Goal: Task Accomplishment & Management: Complete application form

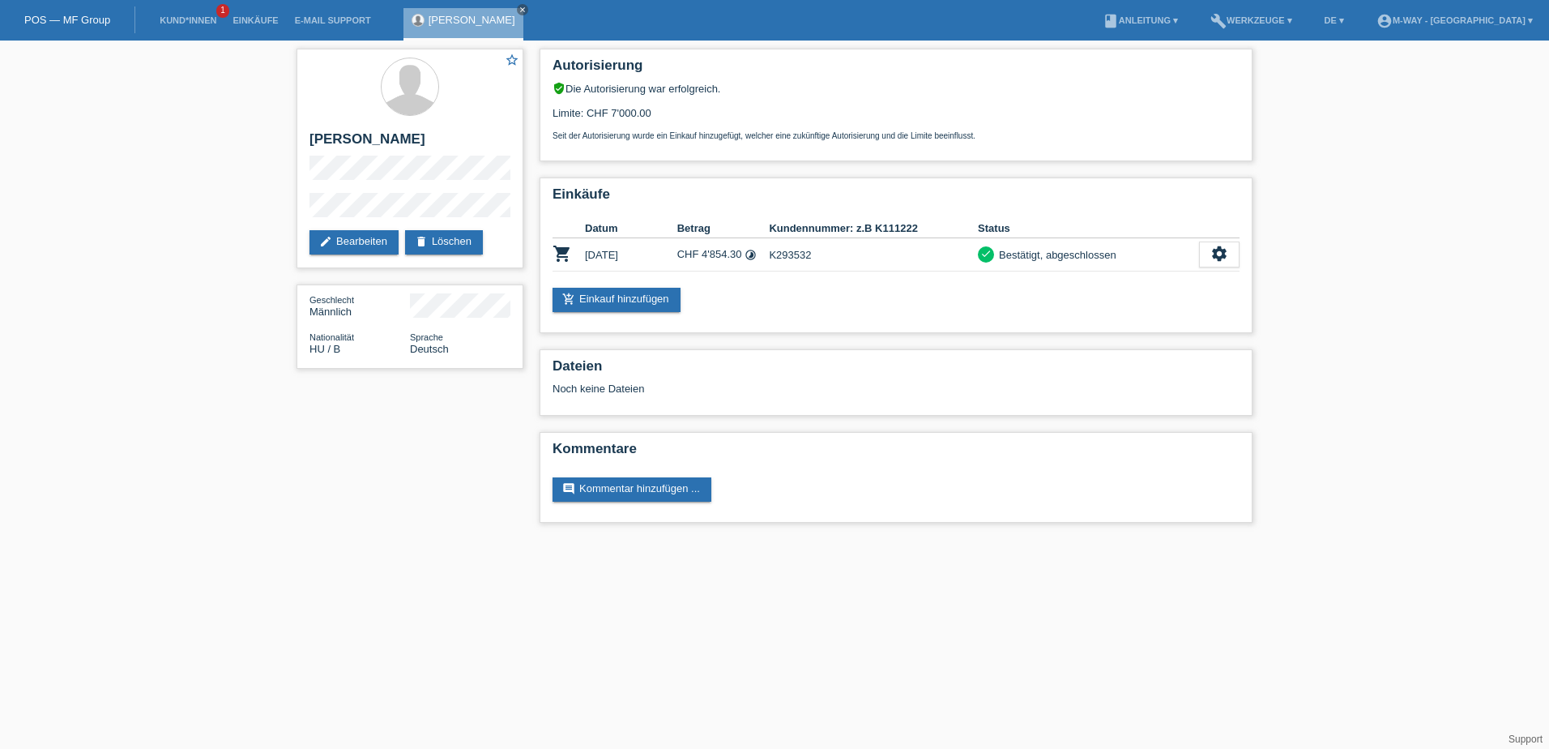
click at [58, 15] on link "POS — MF Group" at bounding box center [67, 20] width 86 height 12
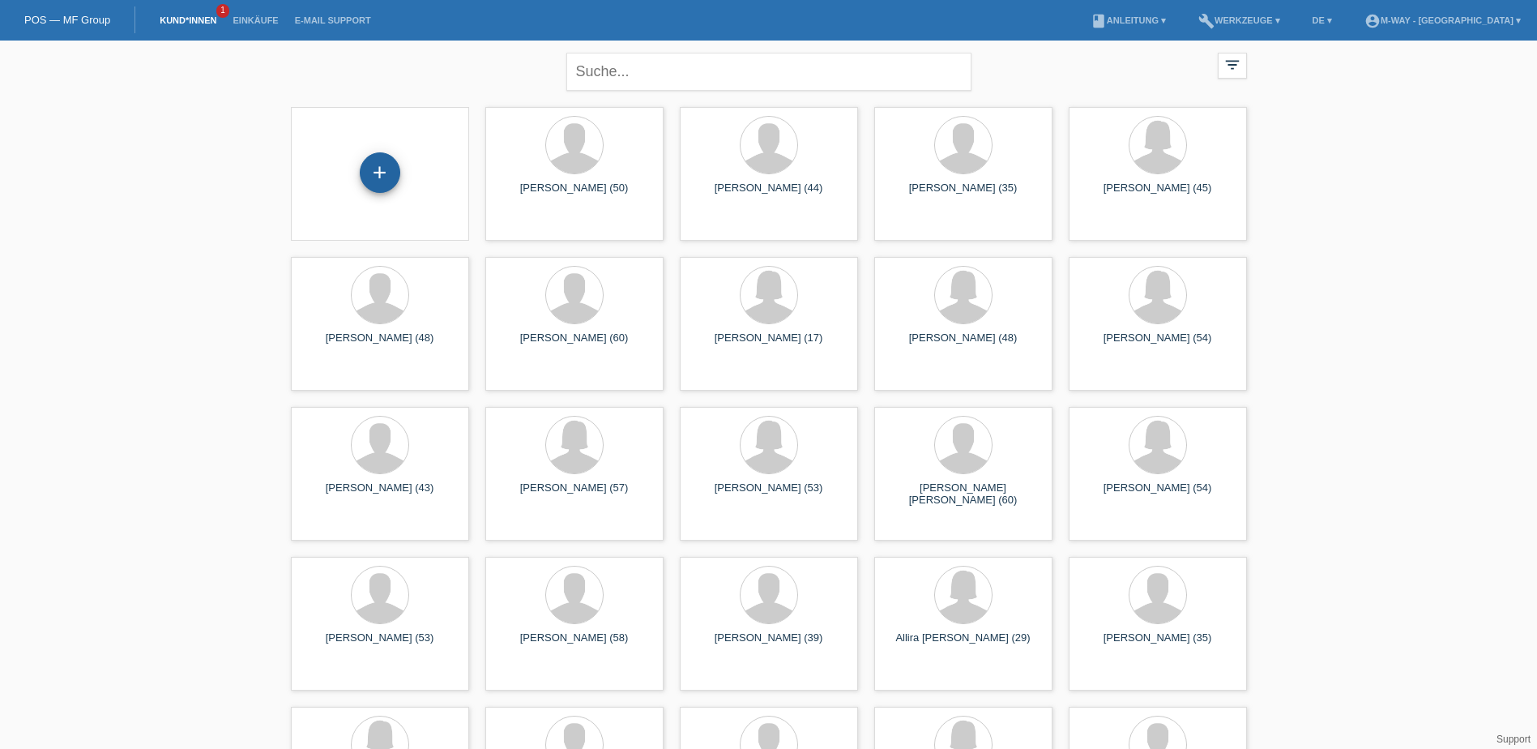
click at [377, 164] on div "+" at bounding box center [380, 172] width 41 height 41
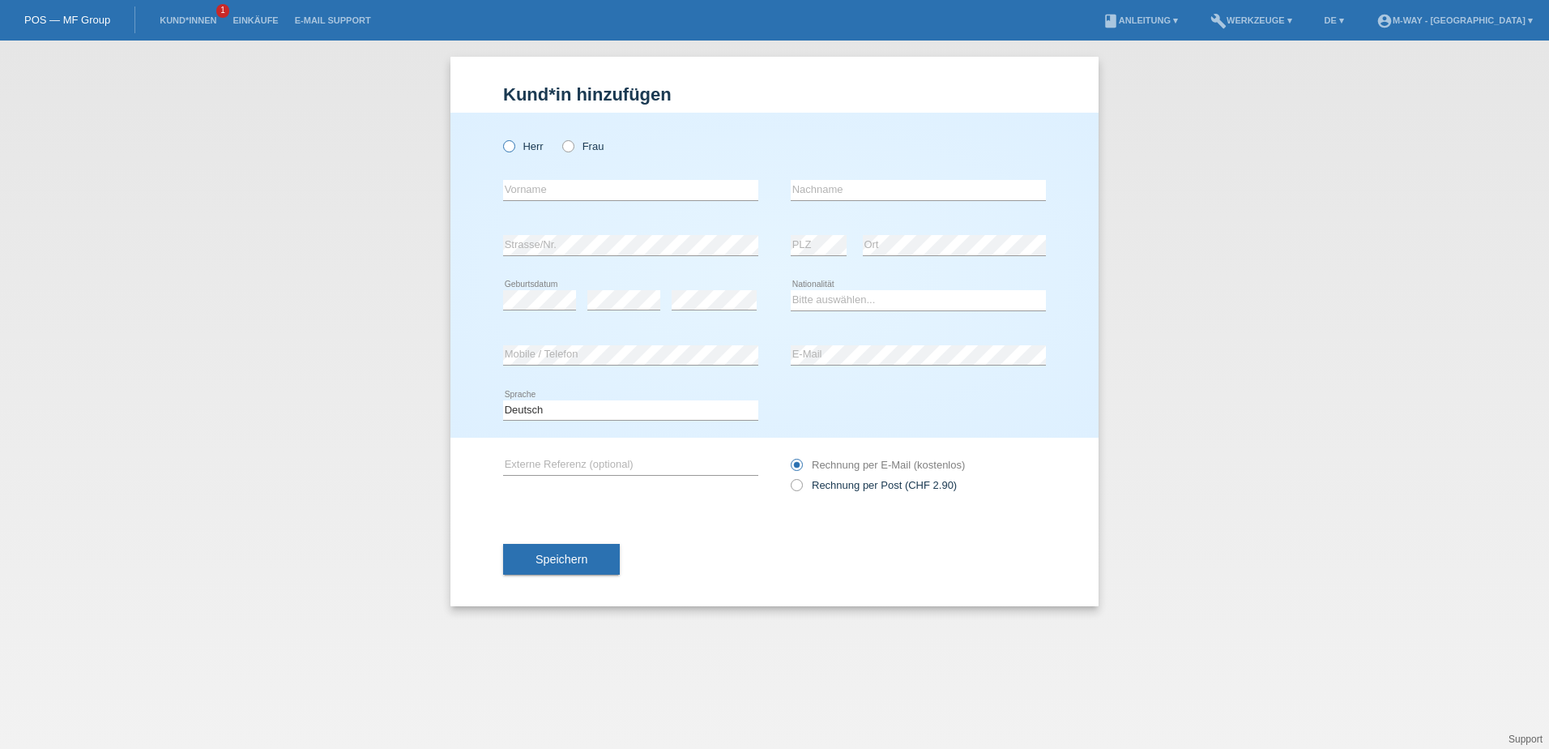
click at [519, 147] on label "Herr" at bounding box center [523, 146] width 41 height 12
click at [514, 147] on input "Herr" at bounding box center [508, 145] width 11 height 11
radio input "true"
click at [553, 194] on input "text" at bounding box center [630, 190] width 255 height 20
type input "S"
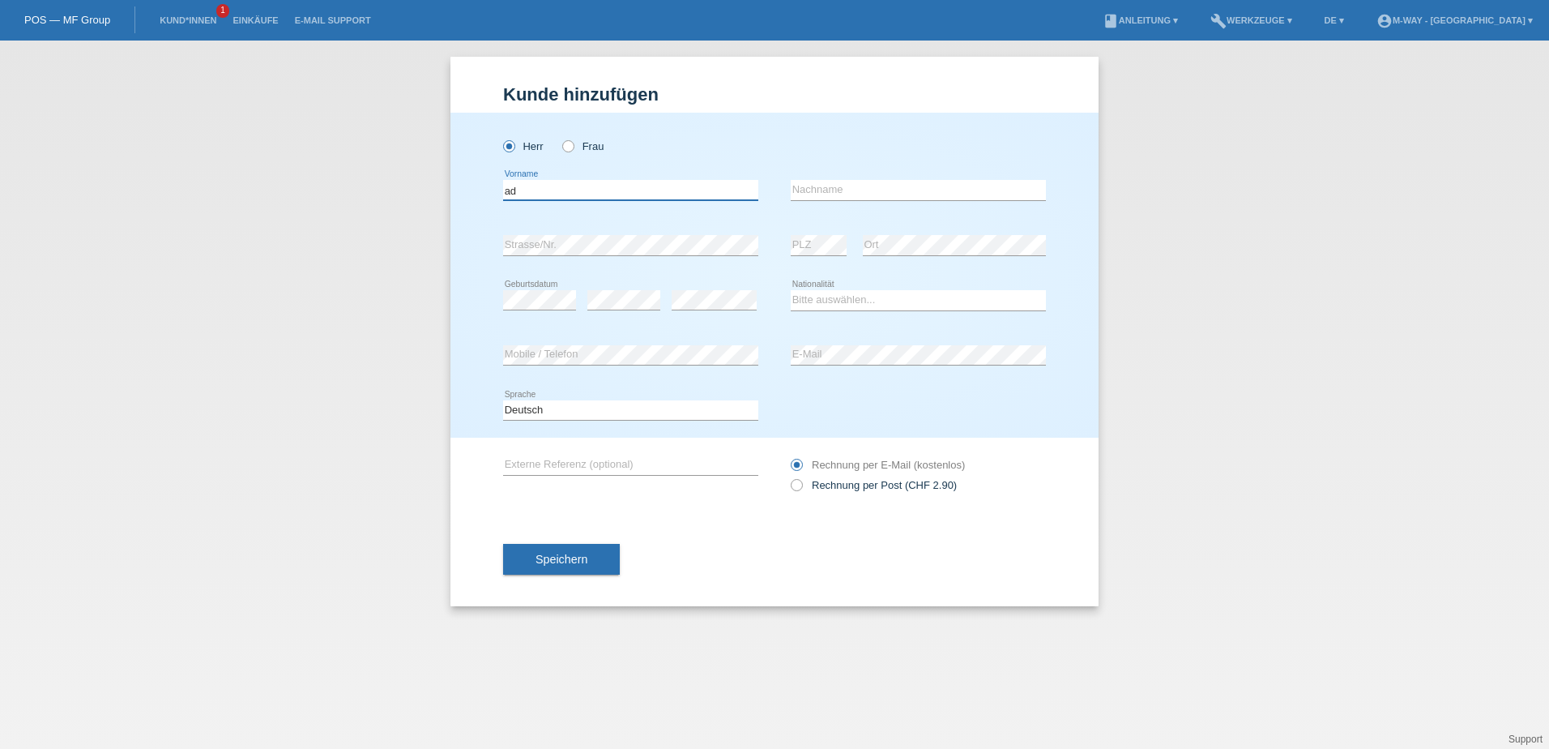
type input "a"
type input "Adrijan"
type input "b"
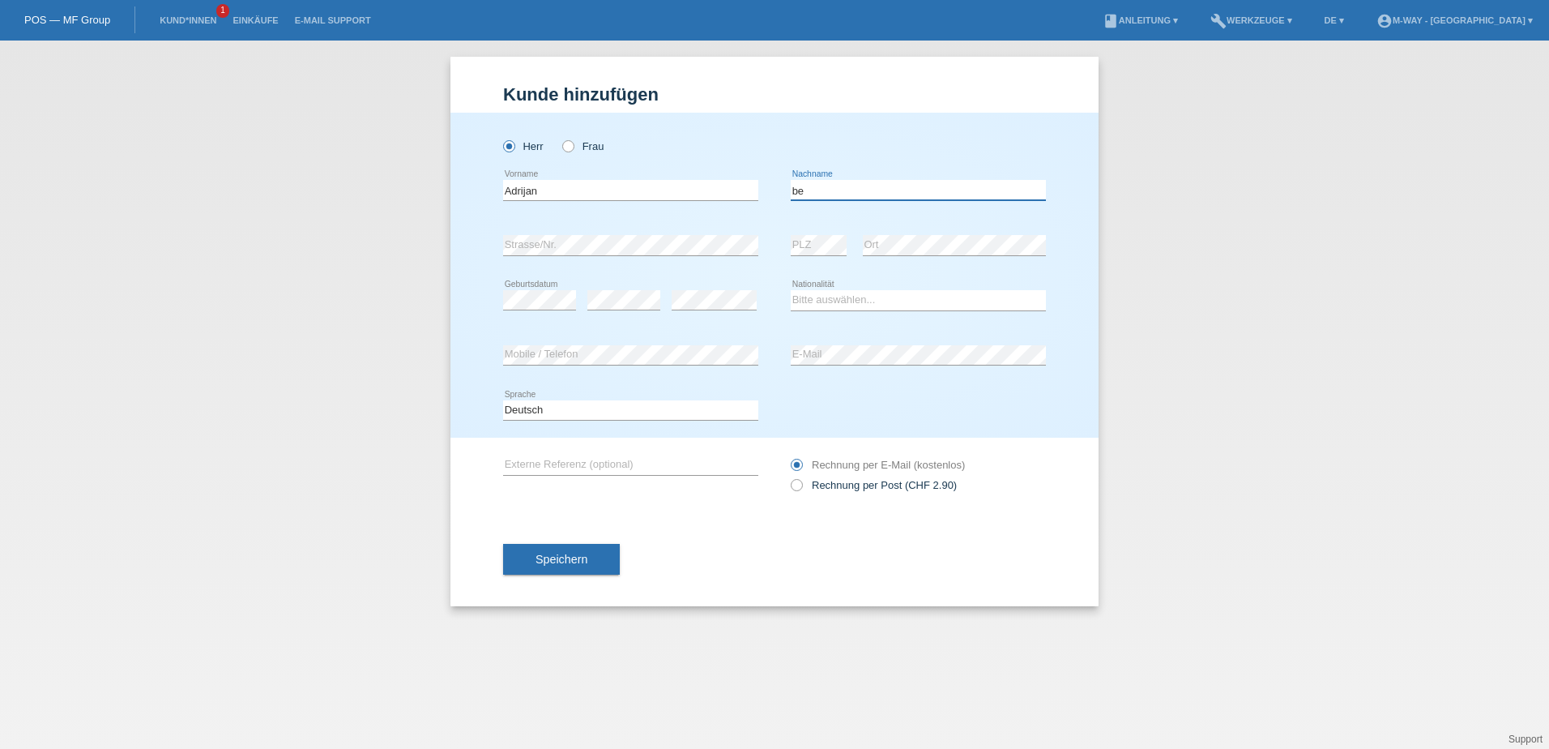
type input "b"
type input "Berisha"
select select "CH"
click at [548, 553] on span "Speichern" at bounding box center [562, 559] width 52 height 13
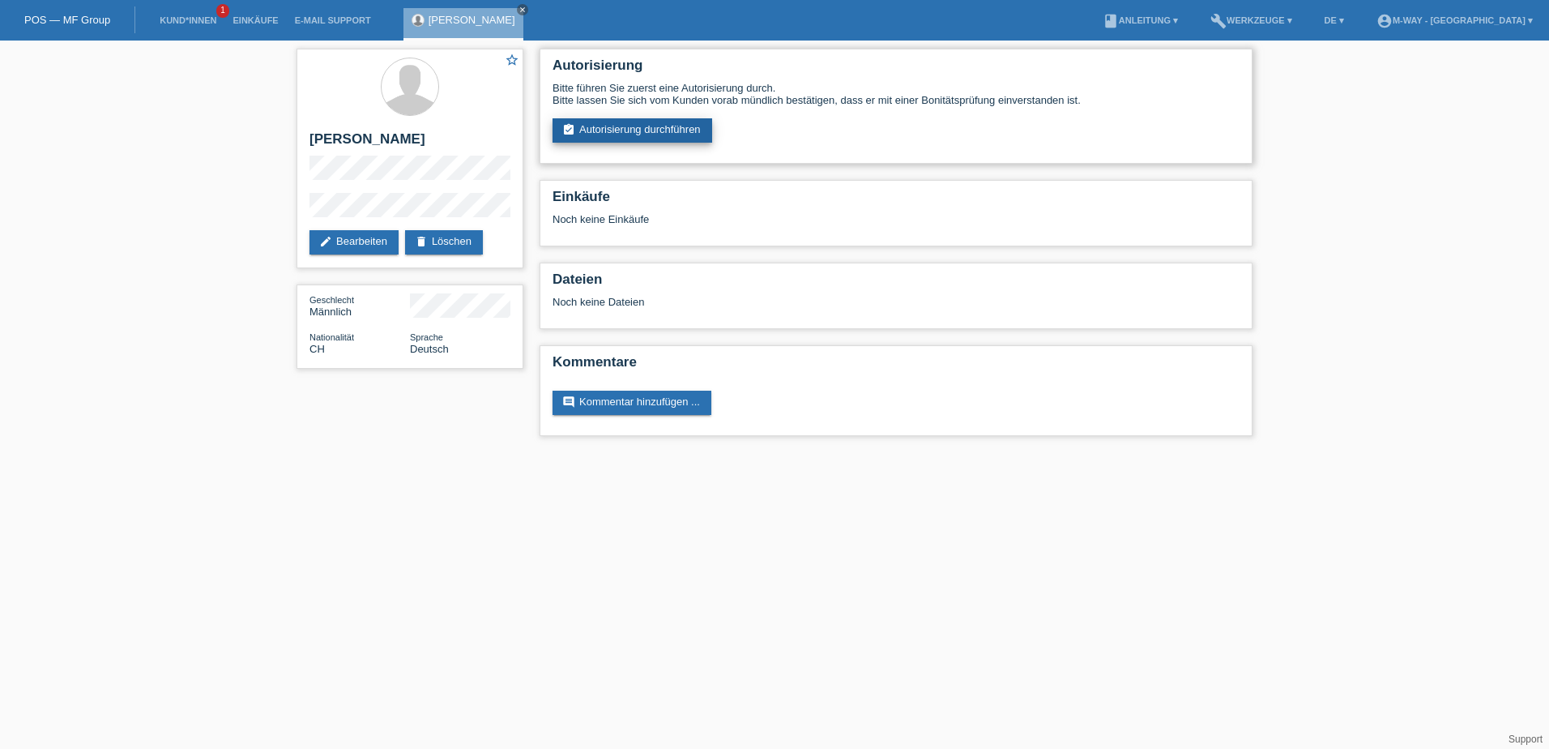
click at [630, 129] on link "assignment_turned_in Autorisierung durchführen" at bounding box center [633, 130] width 160 height 24
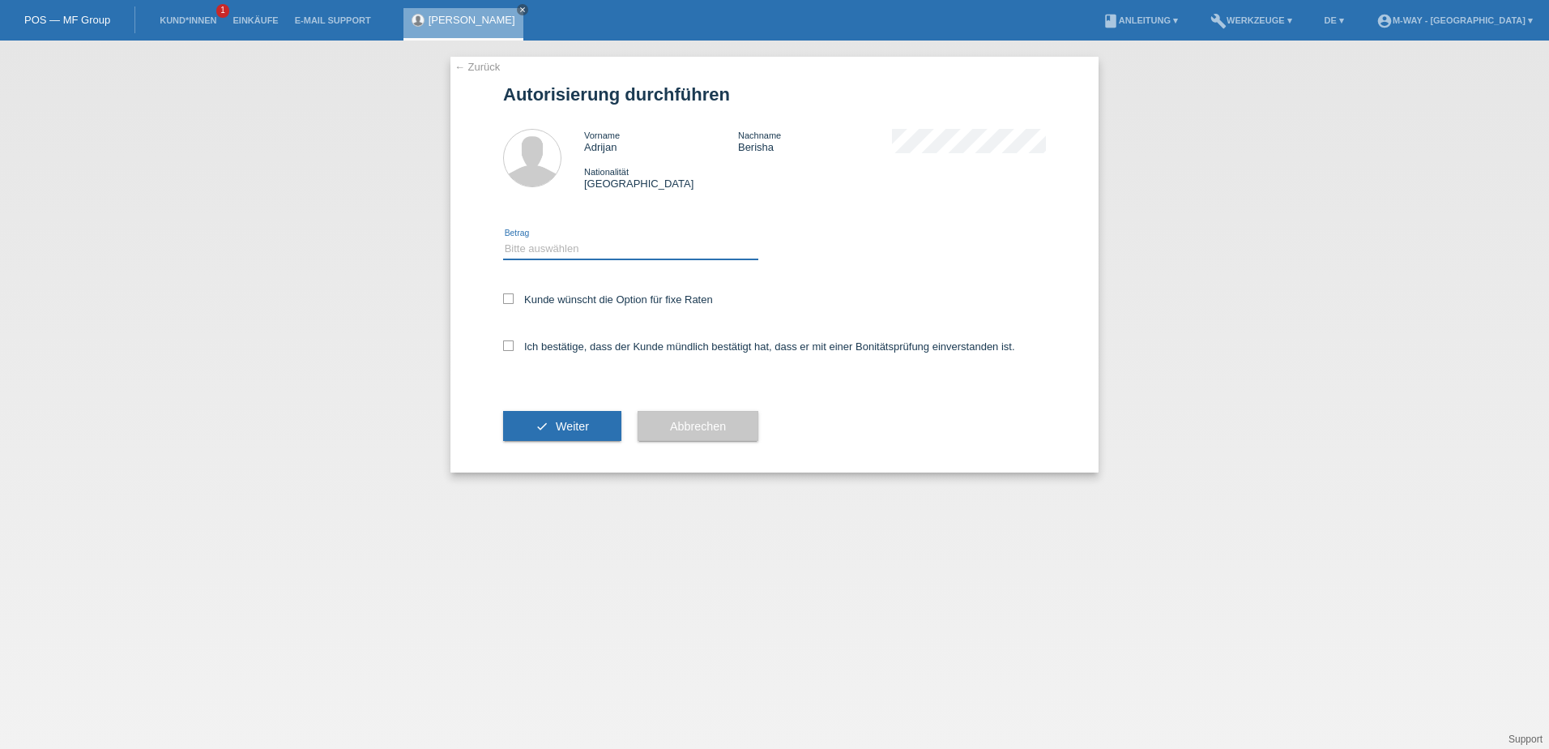
click at [594, 252] on select "Bitte auswählen CHF 1.00 - CHF 499.00 CHF 500.00 - CHF 1'999.00 CHF 2'000.00 - …" at bounding box center [630, 248] width 255 height 19
select select "3"
click at [503, 239] on select "Bitte auswählen CHF 1.00 - CHF 499.00 CHF 500.00 - CHF 1'999.00 CHF 2'000.00 - …" at bounding box center [630, 248] width 255 height 19
click at [511, 299] on icon at bounding box center [508, 298] width 11 height 11
click at [511, 299] on input "Kunde wünscht die Option für fixe Raten" at bounding box center [508, 298] width 11 height 11
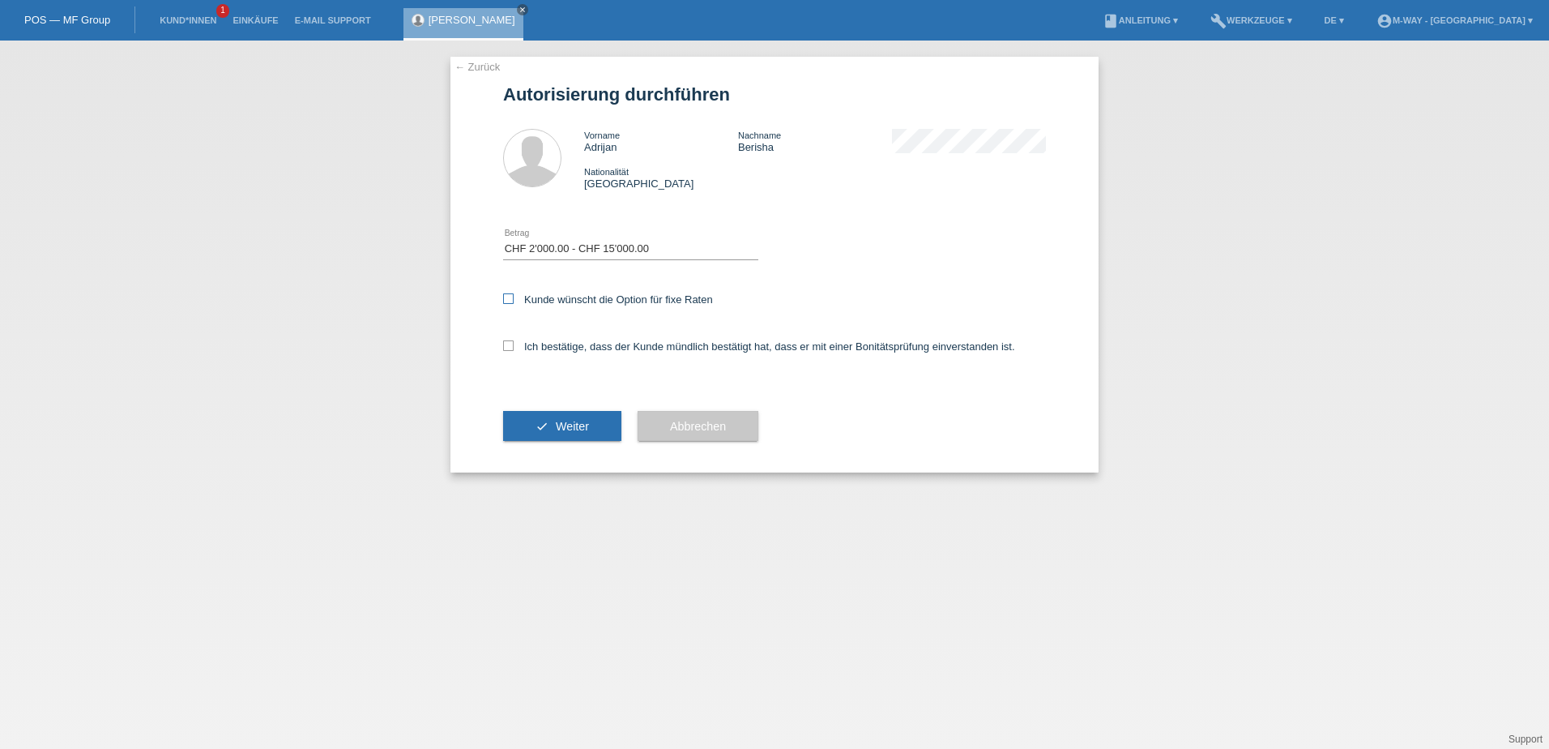
checkbox input "true"
click at [507, 345] on icon at bounding box center [508, 345] width 11 height 11
click at [507, 345] on input "Ich bestätige, dass der Kunde mündlich bestätigt hat, dass er mit einer Bonität…" at bounding box center [508, 345] width 11 height 11
checkbox input "true"
click at [570, 425] on span "Weiter" at bounding box center [572, 426] width 33 height 13
